Goal: Use online tool/utility: Utilize a website feature to perform a specific function

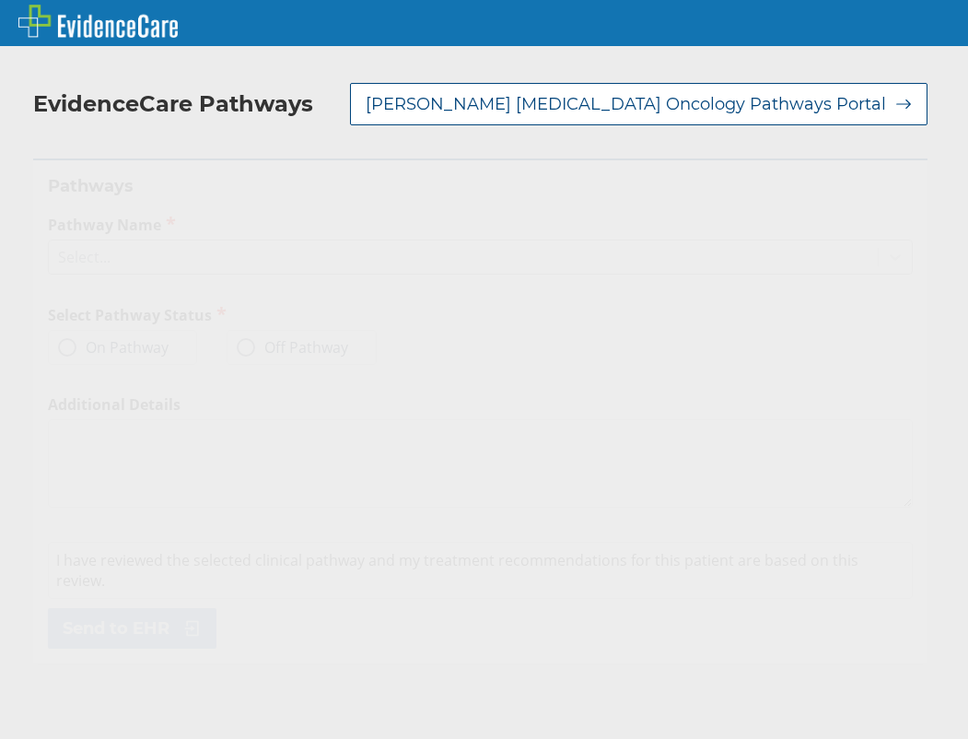
click at [233, 269] on div "Select..." at bounding box center [463, 256] width 829 height 31
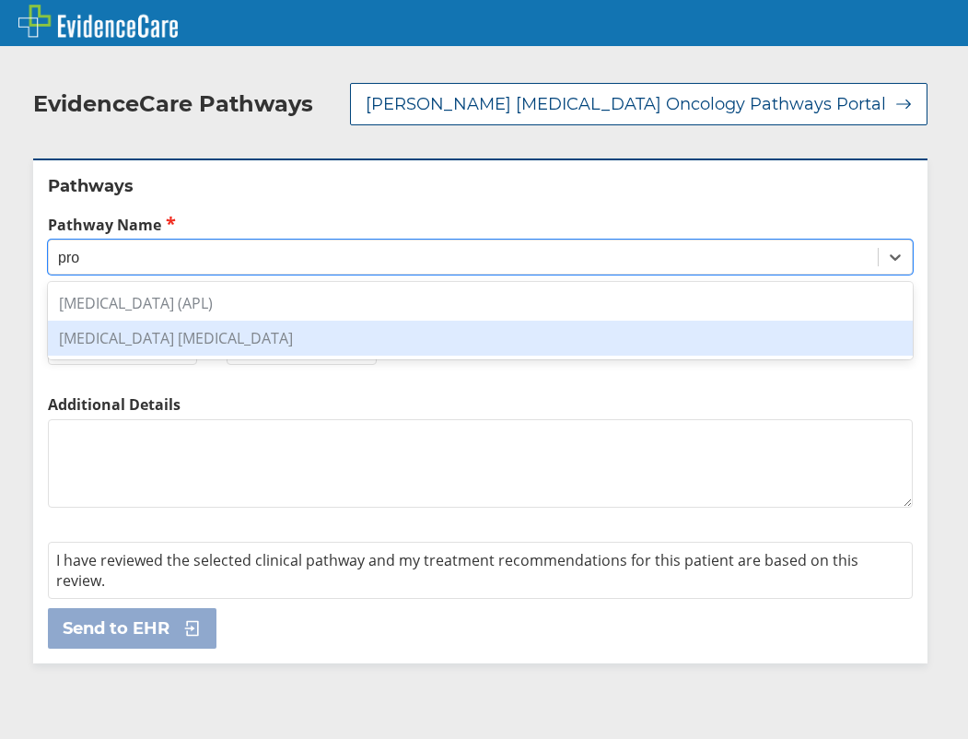
click at [176, 334] on div "[MEDICAL_DATA] [MEDICAL_DATA]" at bounding box center [480, 338] width 865 height 35
type input "pro"
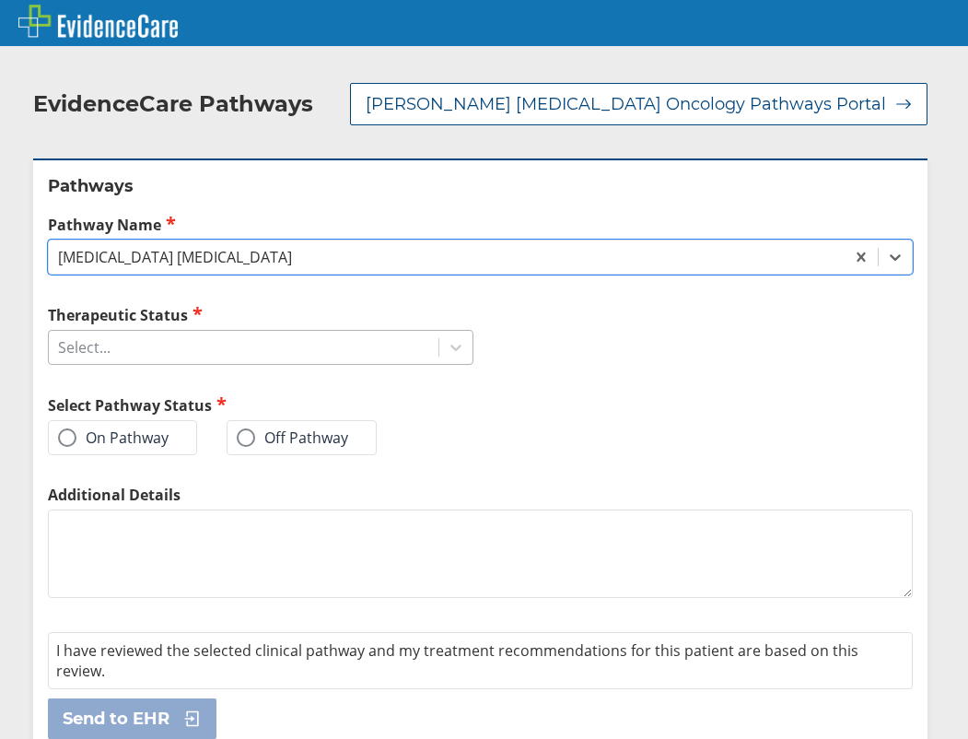
click at [192, 347] on div "Select..." at bounding box center [244, 347] width 390 height 31
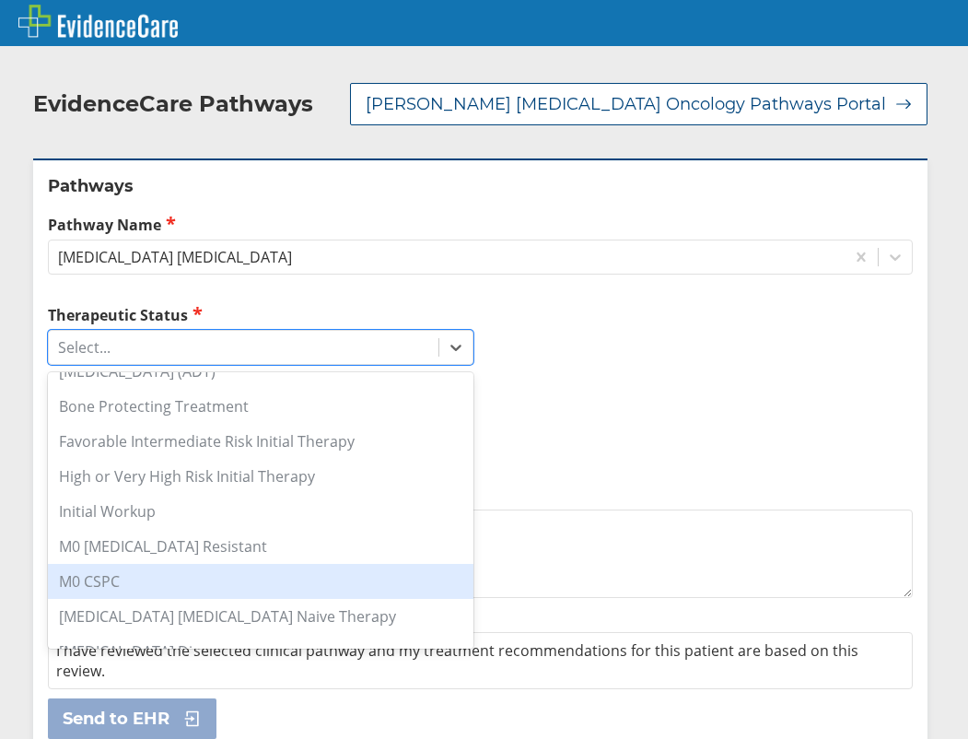
scroll to position [184, 0]
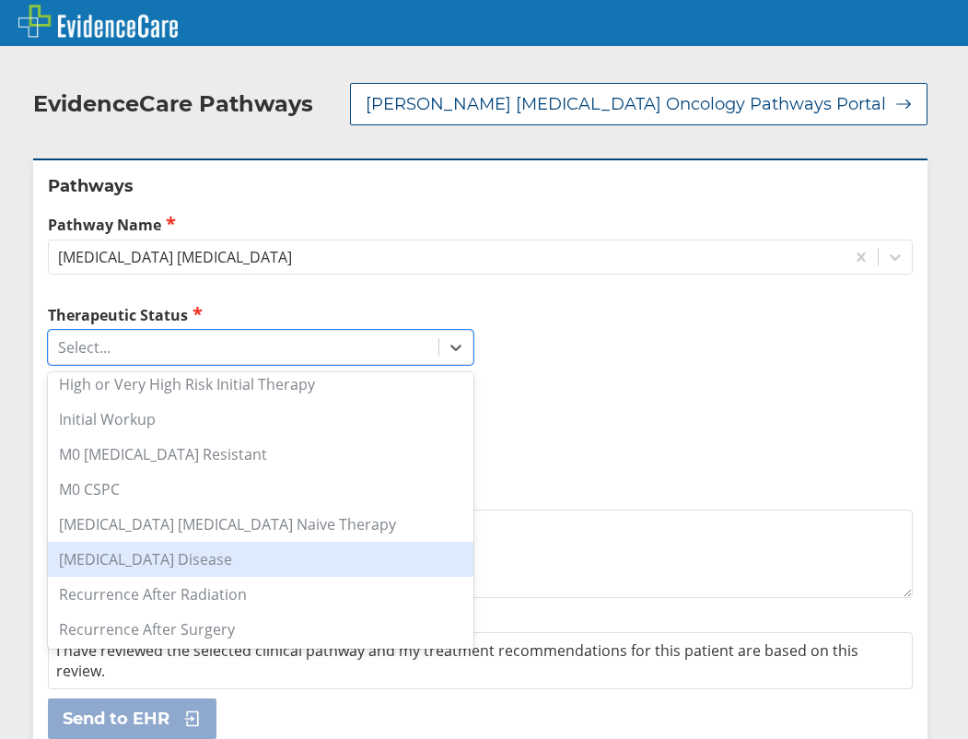
click at [282, 561] on div "[MEDICAL_DATA] Disease" at bounding box center [261, 559] width 426 height 35
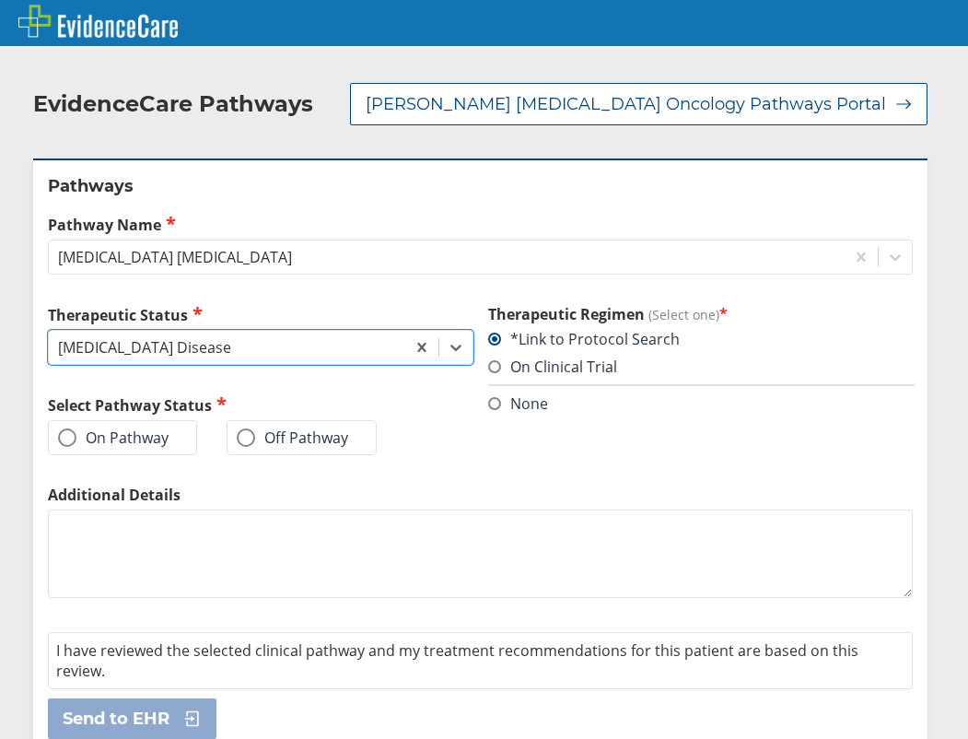
click at [120, 436] on label "On Pathway" at bounding box center [113, 437] width 111 height 18
click at [0, 0] on input "On Pathway" at bounding box center [0, 0] width 0 height 0
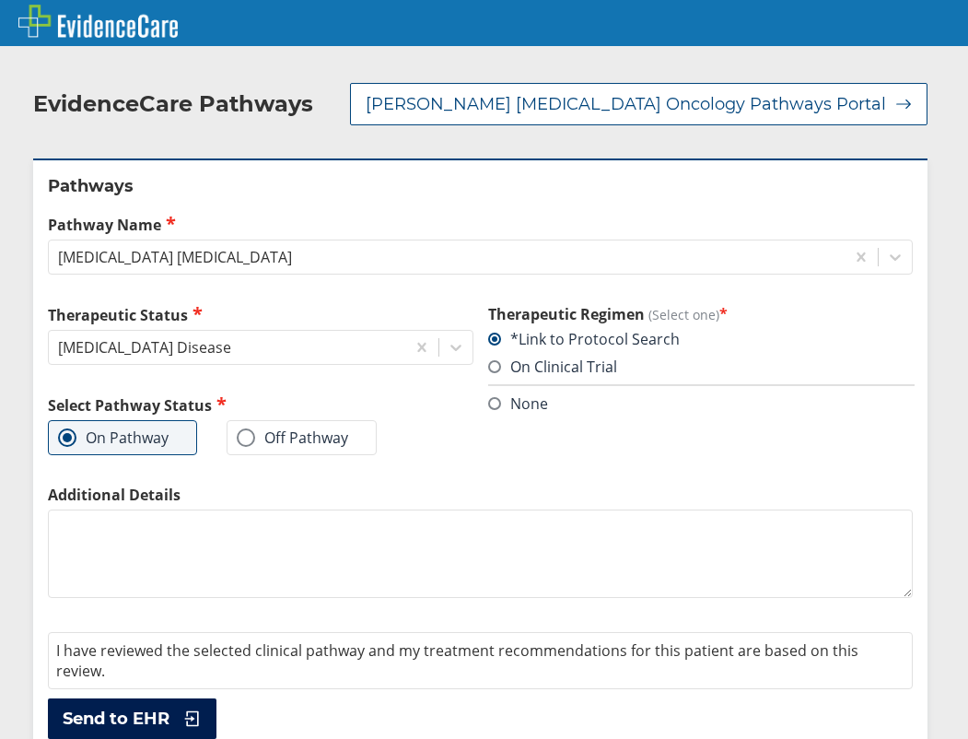
click at [126, 720] on span "Send to EHR" at bounding box center [116, 718] width 107 height 22
